Goal: Information Seeking & Learning: Learn about a topic

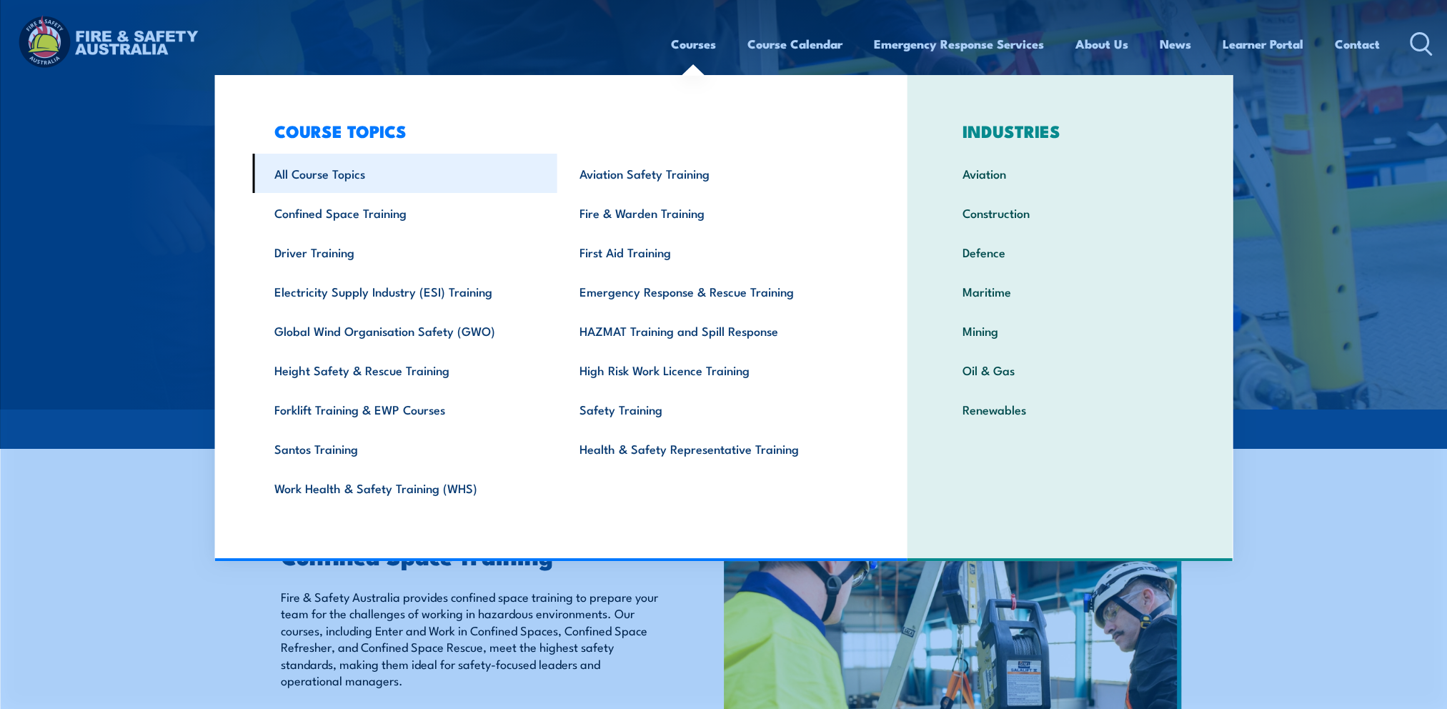
click at [360, 175] on link "All Course Topics" at bounding box center [404, 173] width 305 height 39
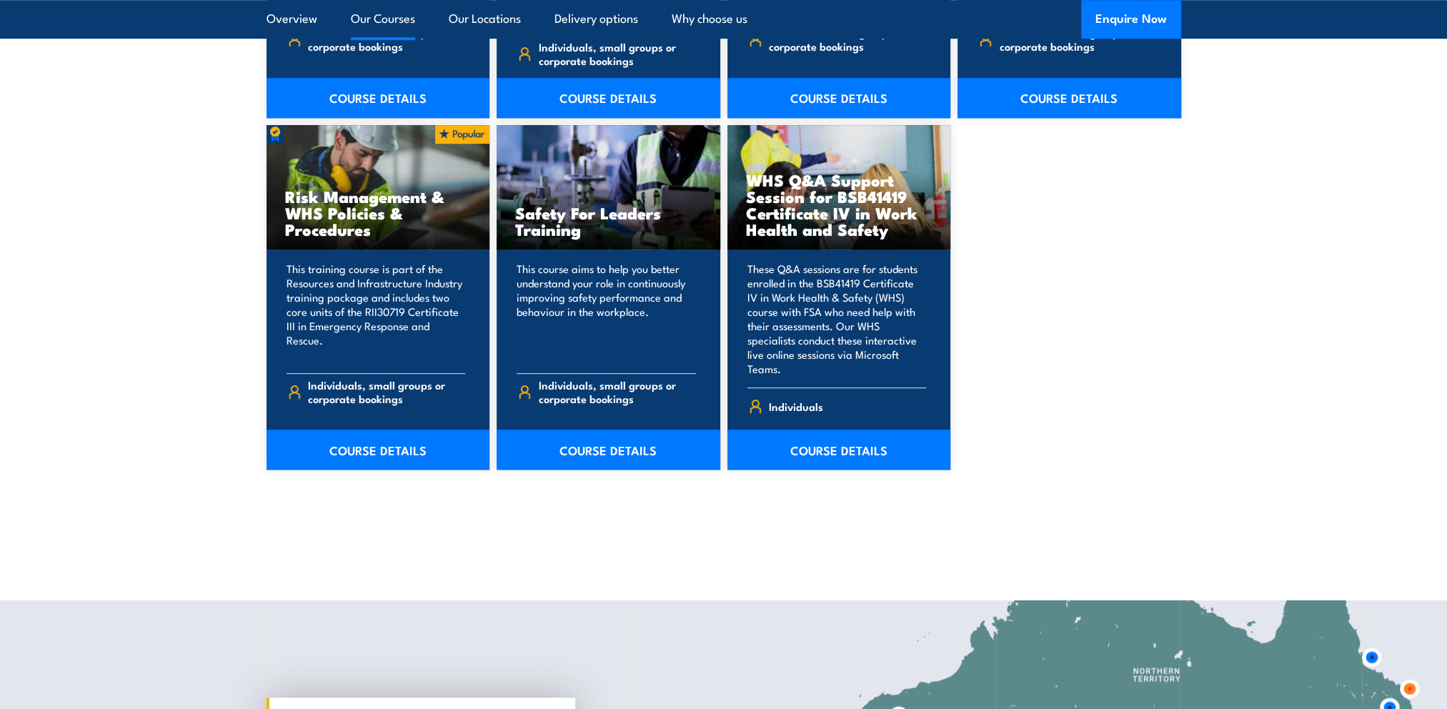
scroll to position [1501, 0]
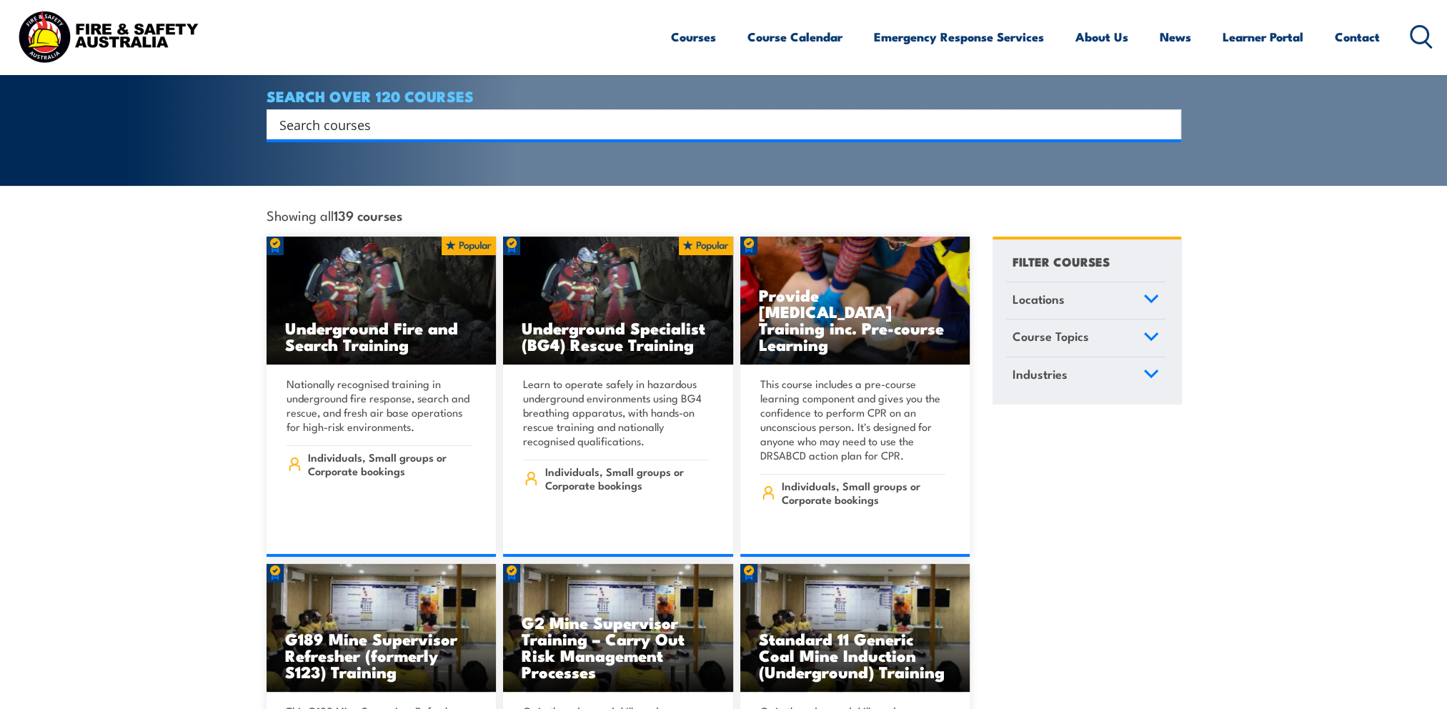
scroll to position [214, 0]
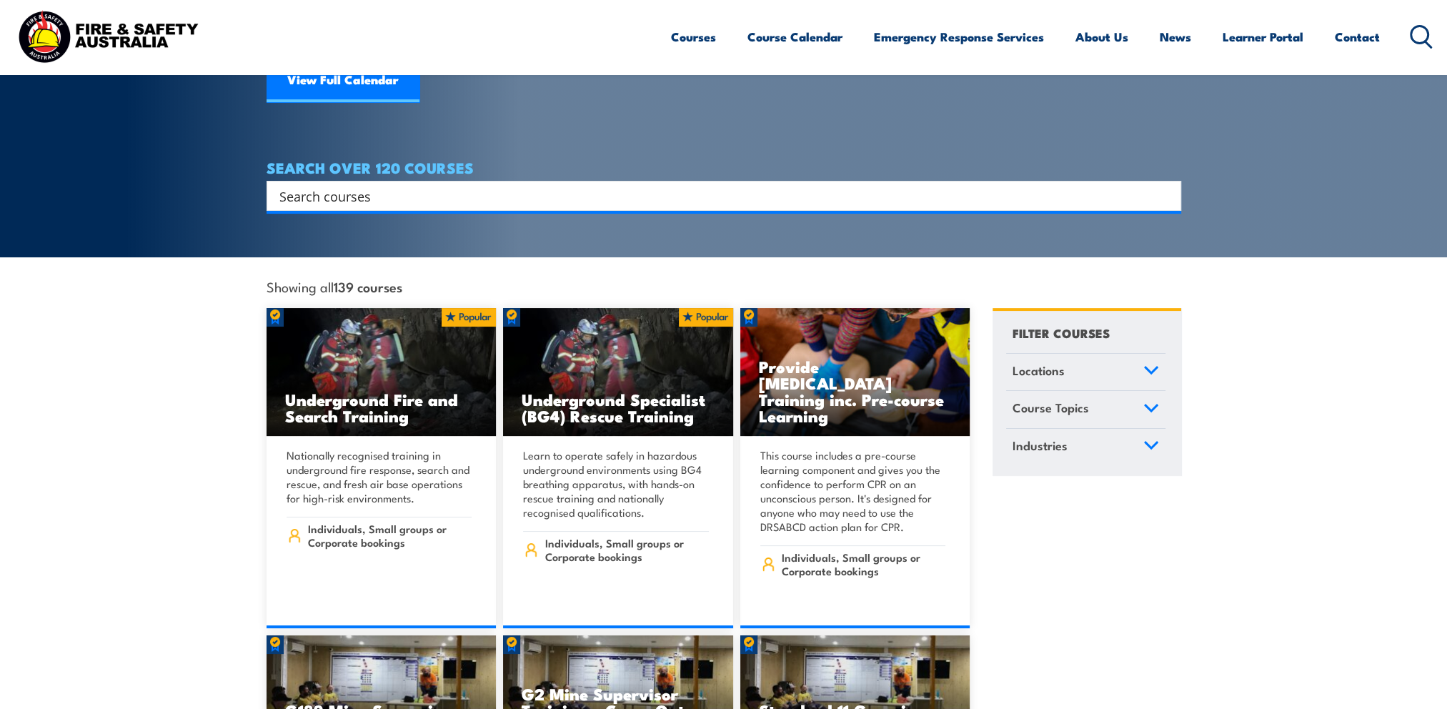
click at [550, 185] on input "Search input" at bounding box center [714, 195] width 871 height 21
type input "height"
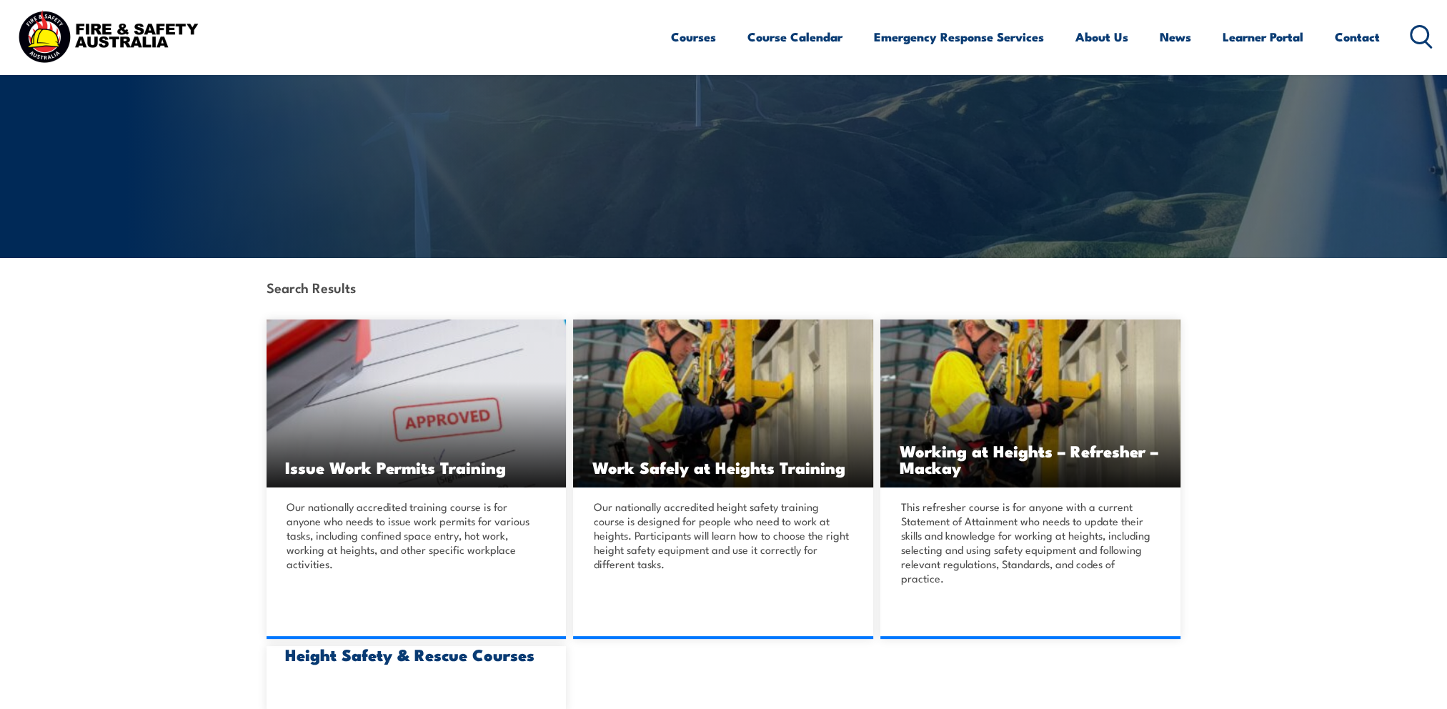
scroll to position [214, 0]
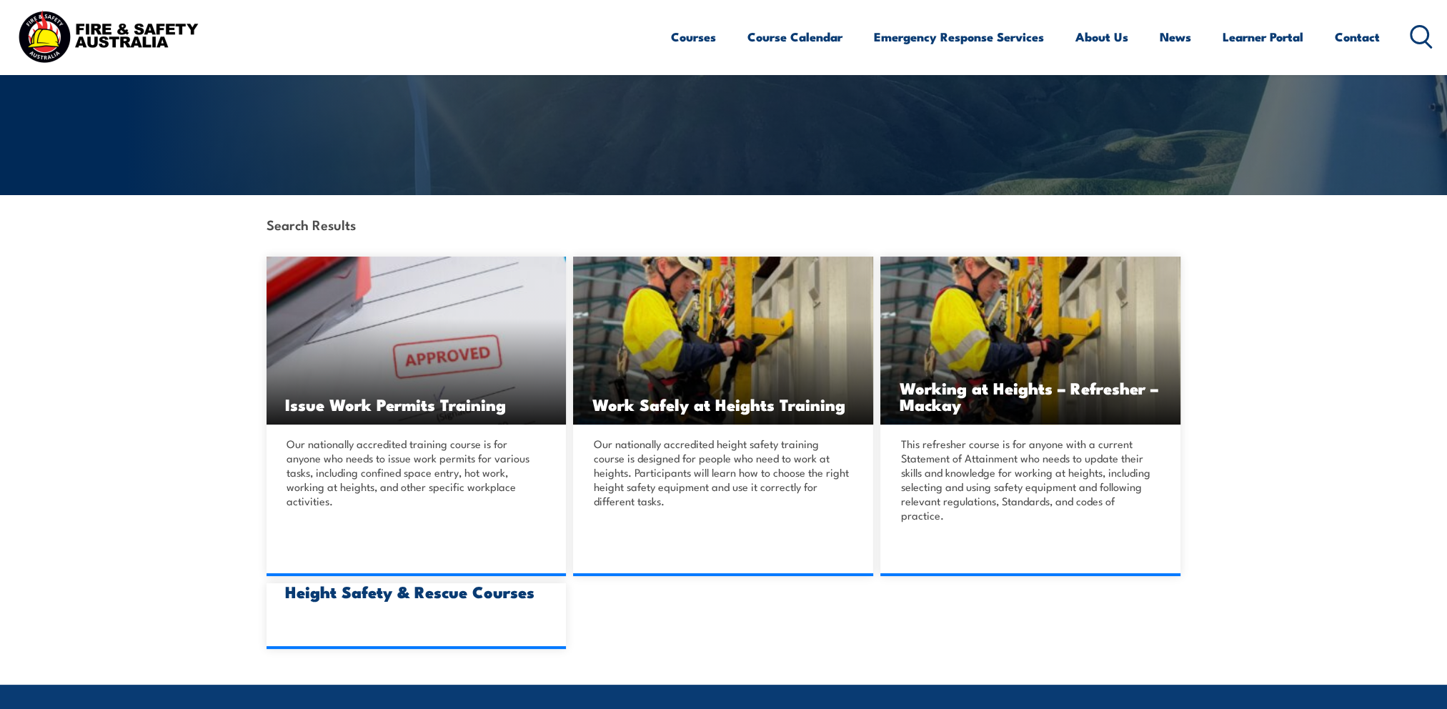
click at [1417, 40] on icon at bounding box center [1421, 37] width 23 height 24
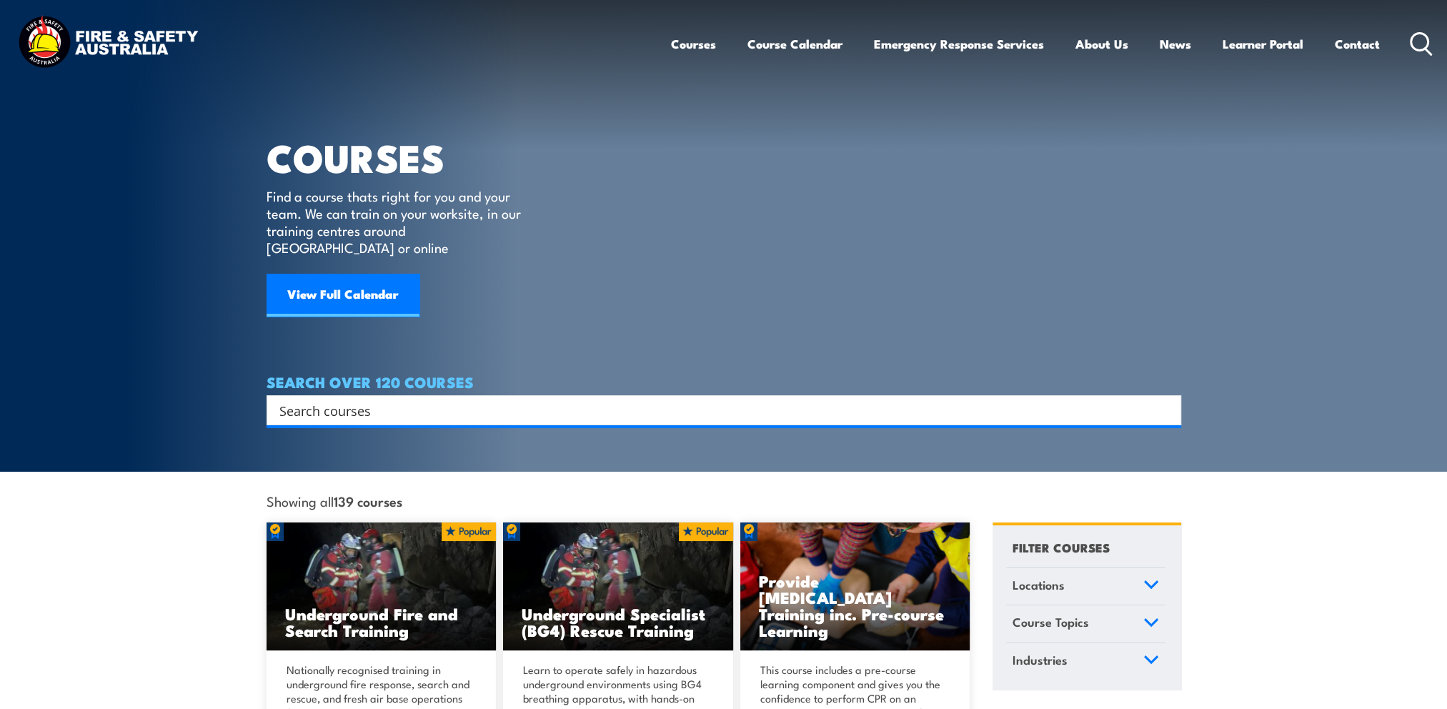
click at [475, 405] on div "Search" at bounding box center [724, 410] width 915 height 30
click at [485, 400] on input "Search input" at bounding box center [714, 410] width 871 height 21
type input "drug"
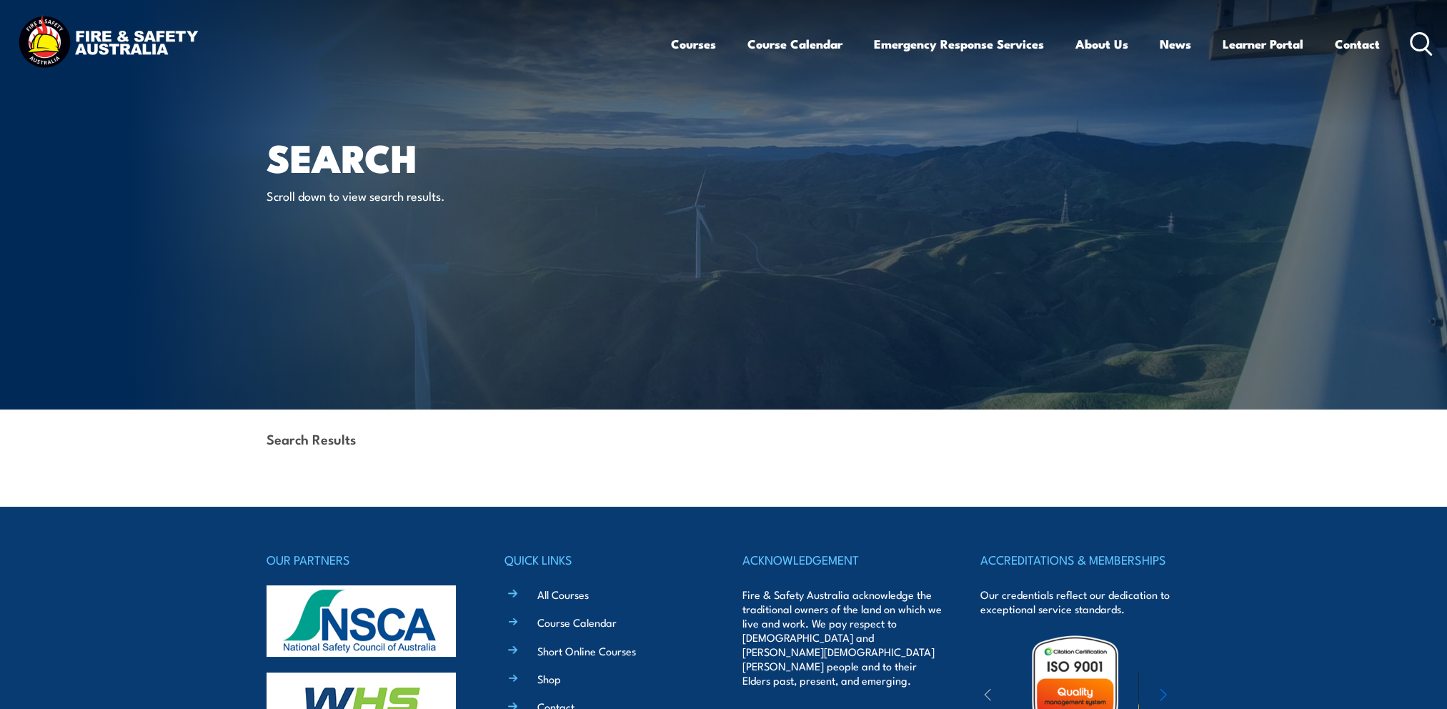
click at [1417, 41] on icon at bounding box center [1421, 44] width 23 height 24
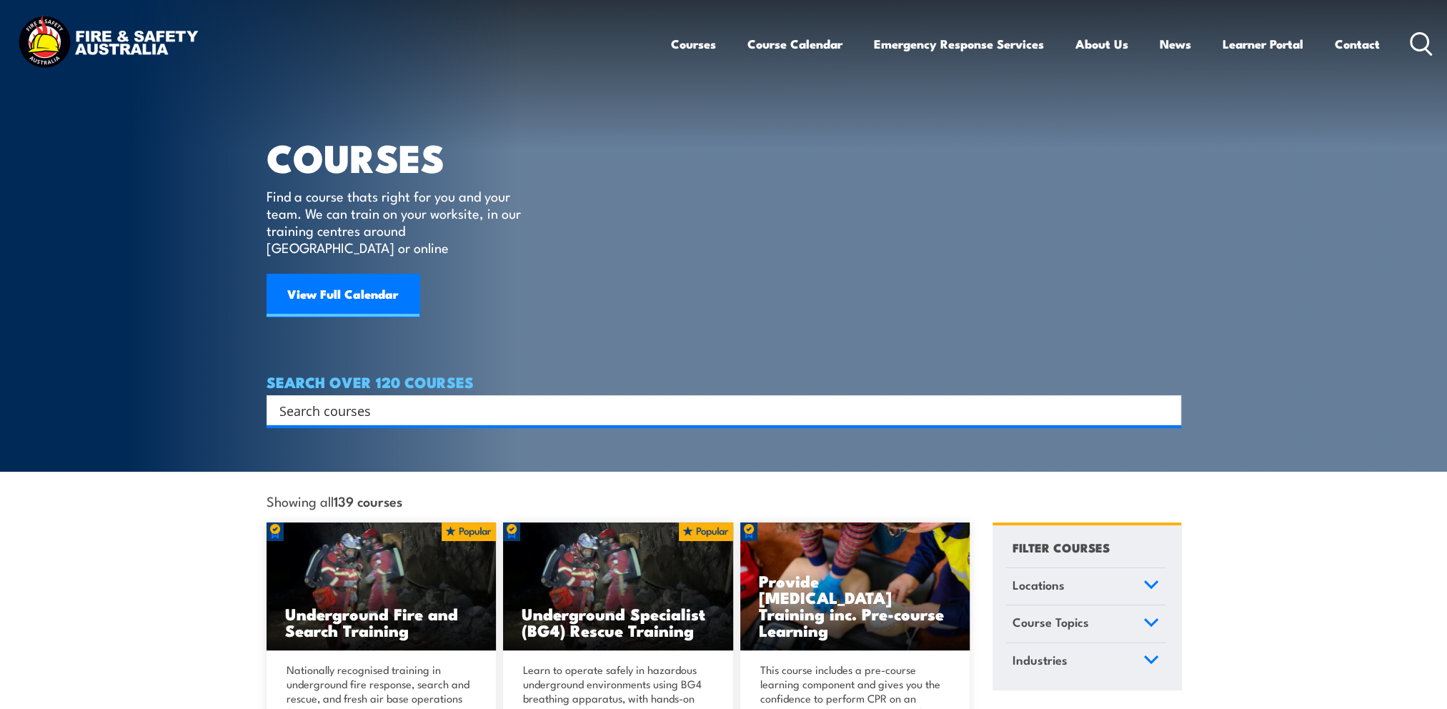
click at [401, 400] on input "Search input" at bounding box center [714, 410] width 871 height 21
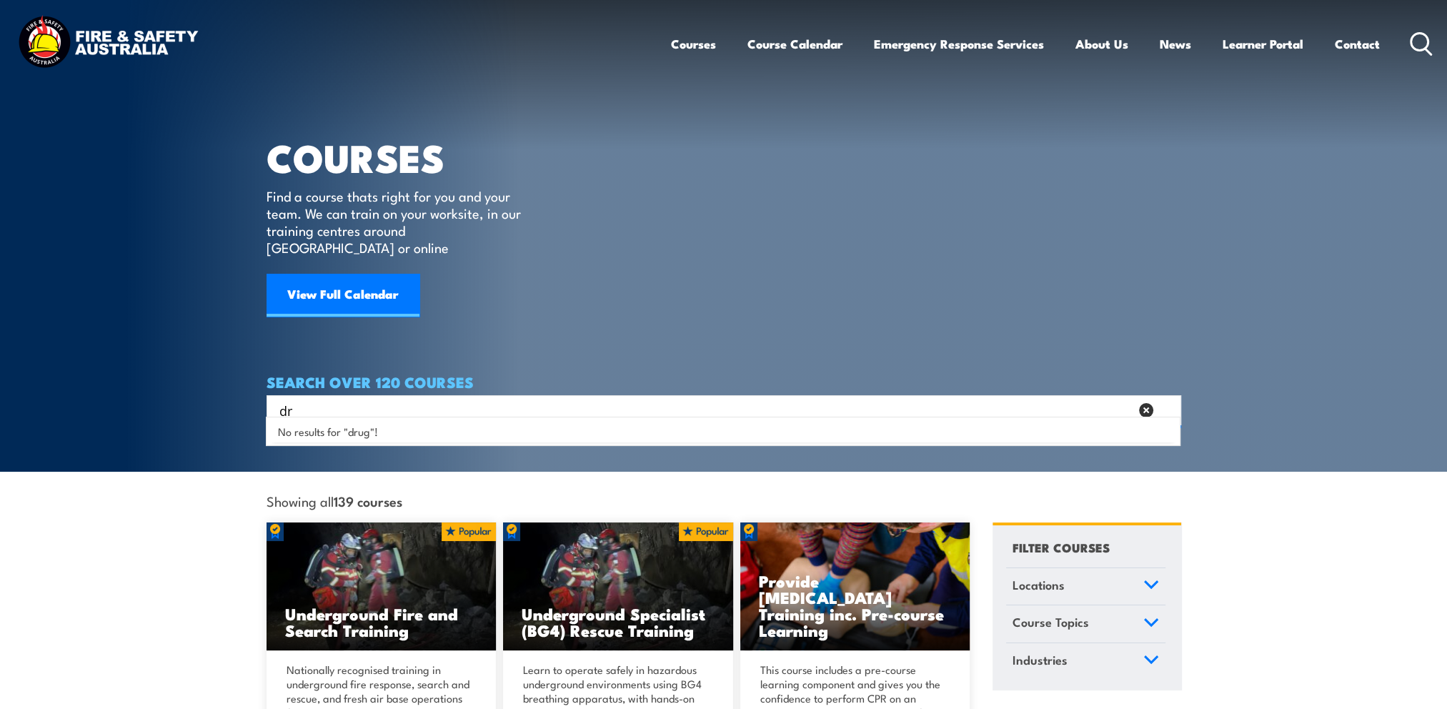
type input "d"
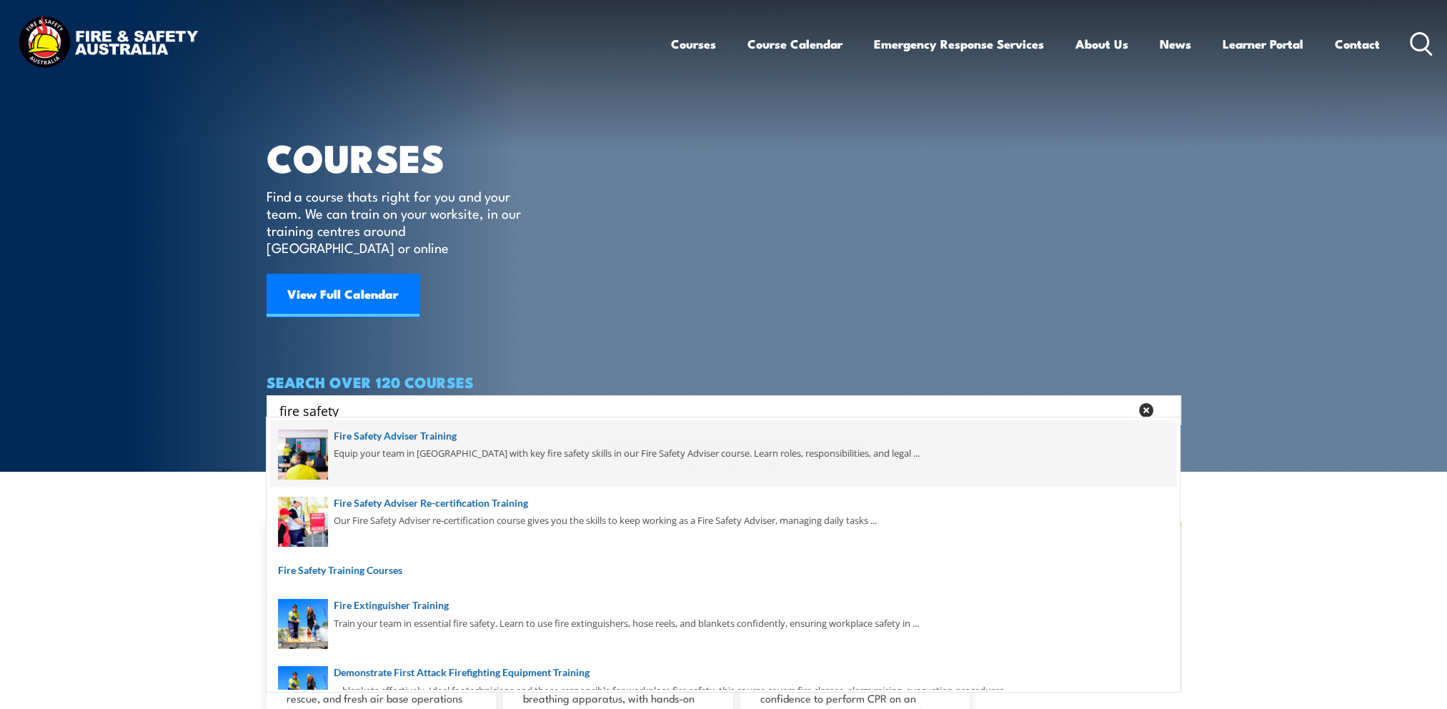
type input "fire safety"
click at [412, 440] on span at bounding box center [723, 453] width 906 height 67
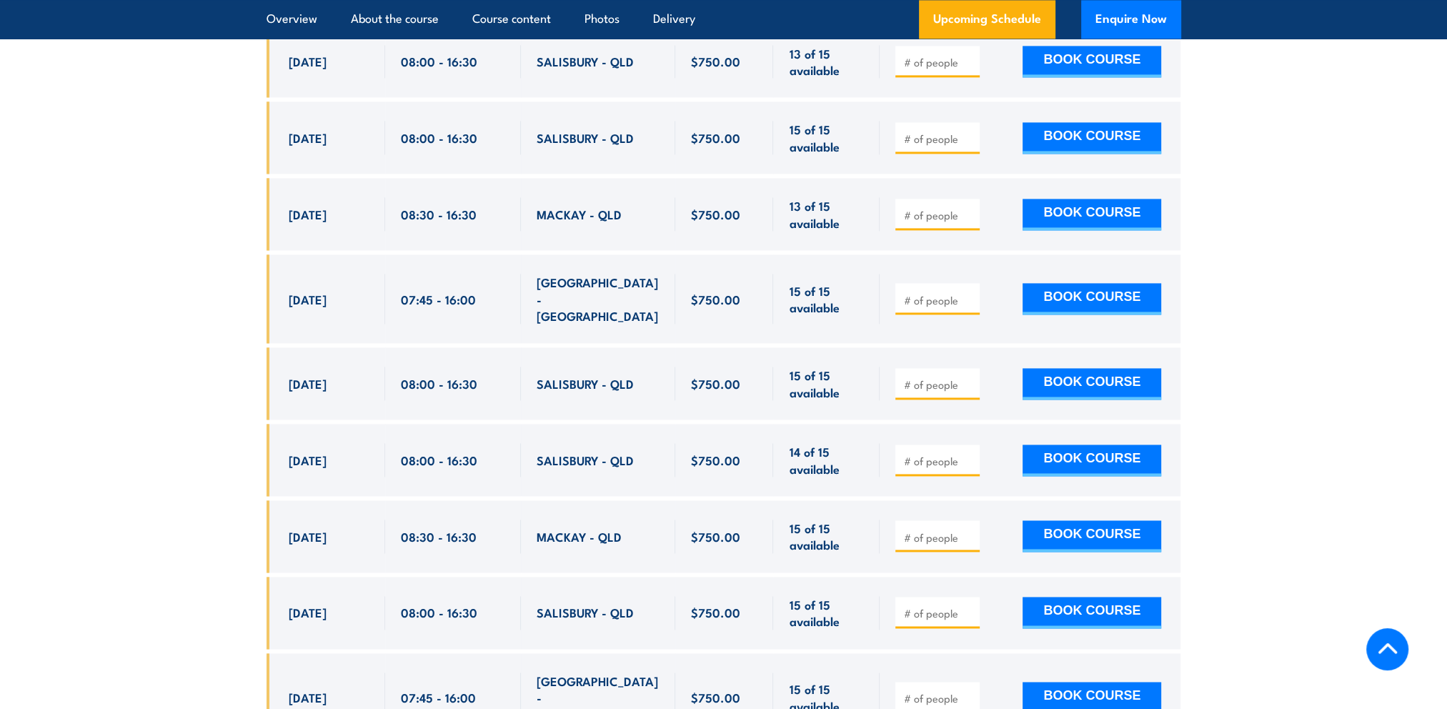
scroll to position [2744, 0]
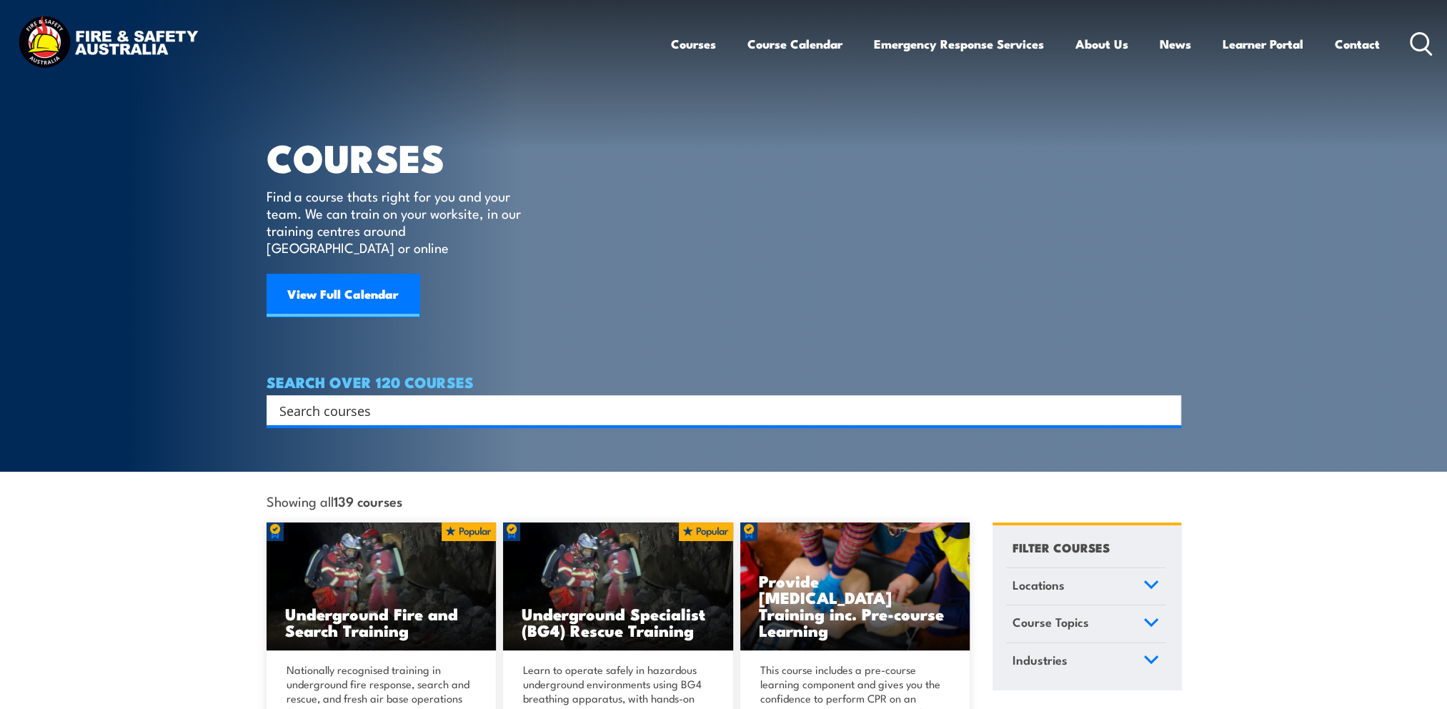
click at [510, 400] on input "Search input" at bounding box center [714, 410] width 871 height 21
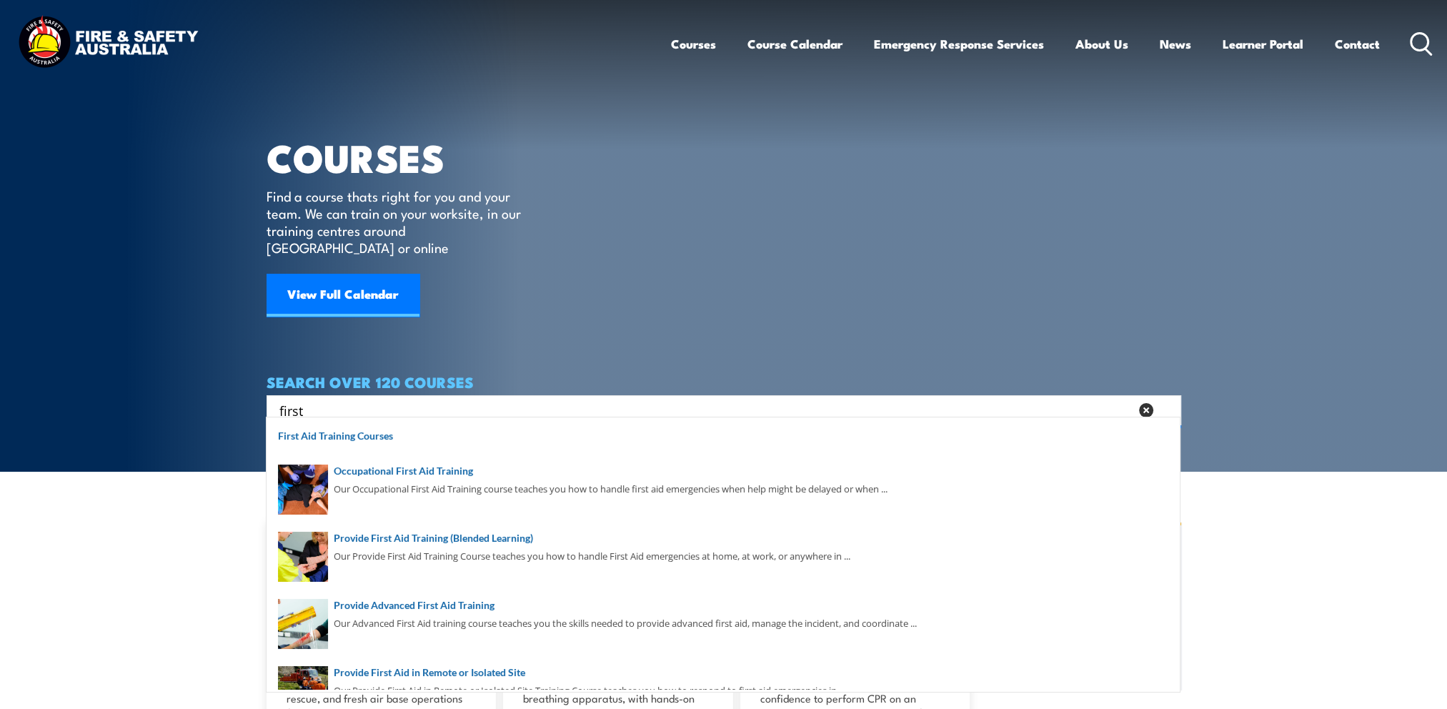
click at [510, 400] on input "first" at bounding box center [704, 410] width 851 height 21
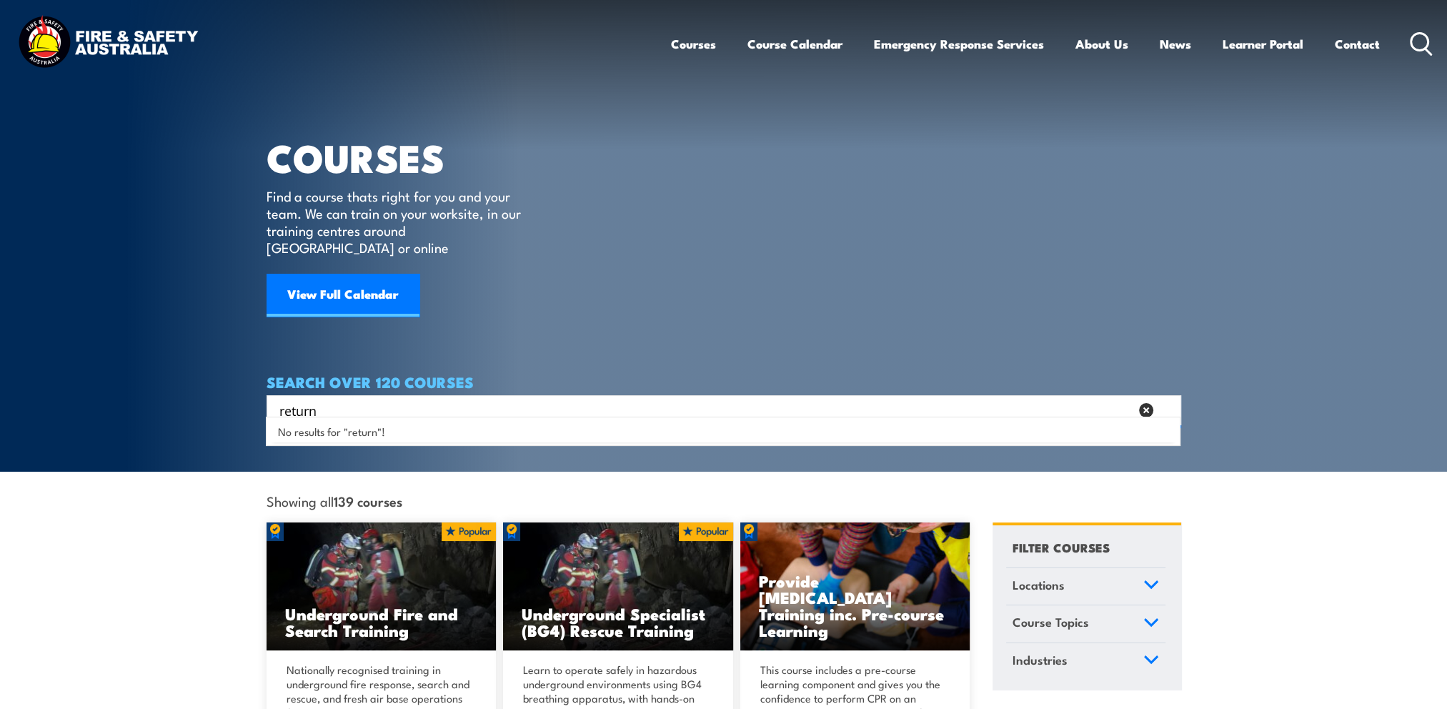
type input "return"
